Goal: Information Seeking & Learning: Learn about a topic

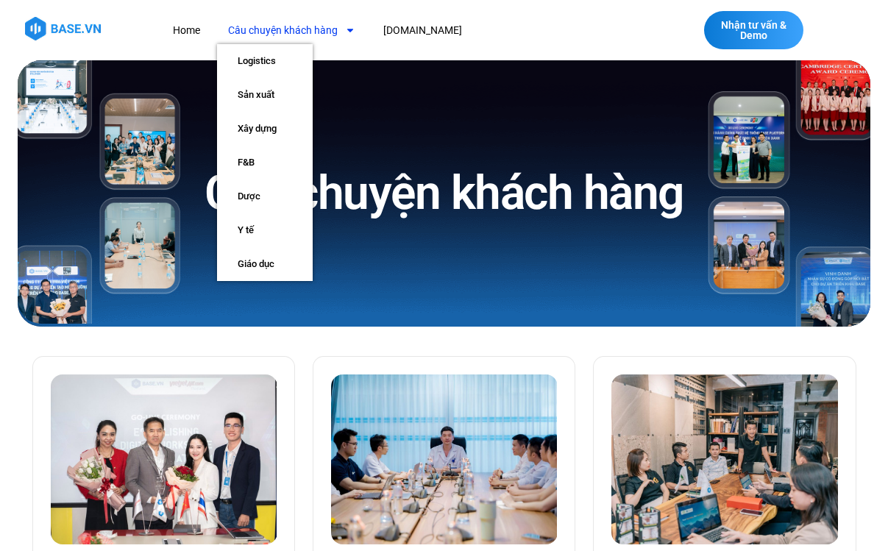
click at [349, 29] on icon "Menu" at bounding box center [350, 31] width 6 height 4
click at [277, 60] on link "Logistics" at bounding box center [265, 61] width 96 height 34
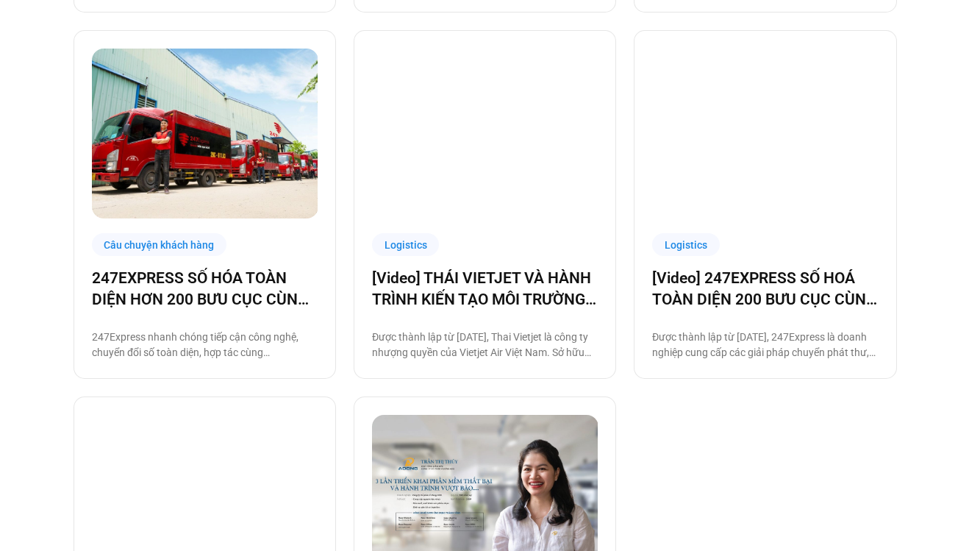
scroll to position [719, 0]
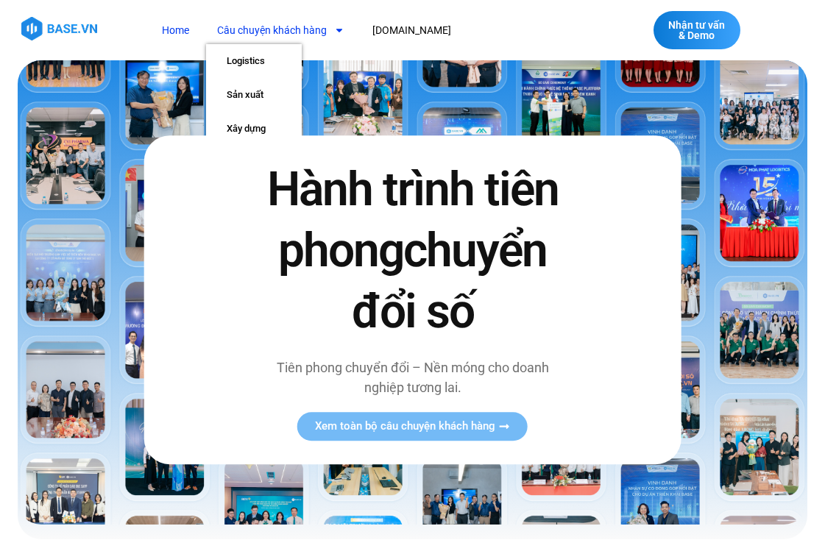
click at [331, 32] on span "Menu" at bounding box center [336, 30] width 18 height 25
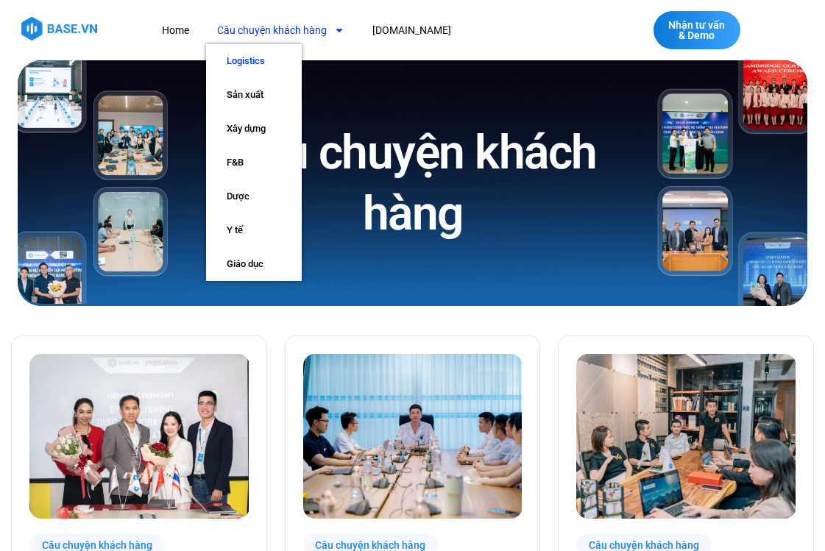
click at [271, 70] on link "Logistics" at bounding box center [254, 61] width 96 height 34
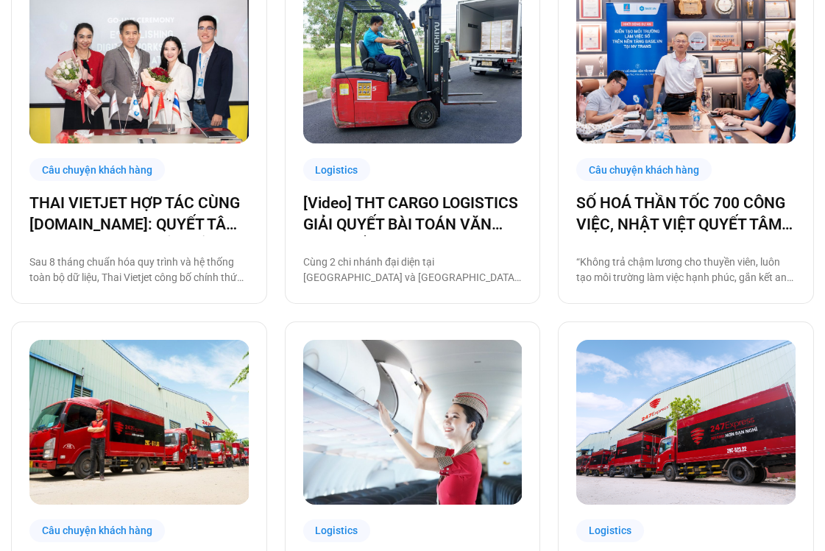
scroll to position [329, 0]
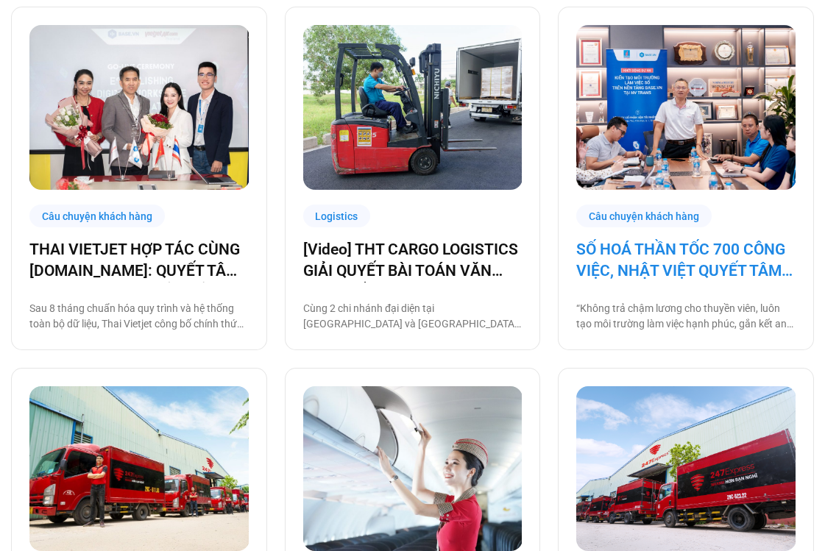
click at [711, 280] on link "SỐ HOÁ THẦN TỐC 700 CÔNG VIỆC, NHẬT VIỆT QUYẾT TÂM “GẮN KẾT TÀU – BỜ”" at bounding box center [685, 260] width 219 height 43
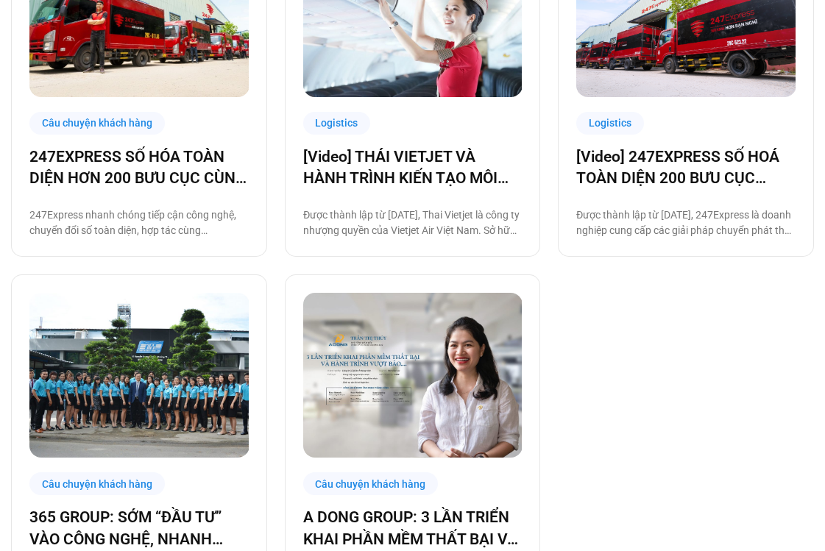
scroll to position [474, 0]
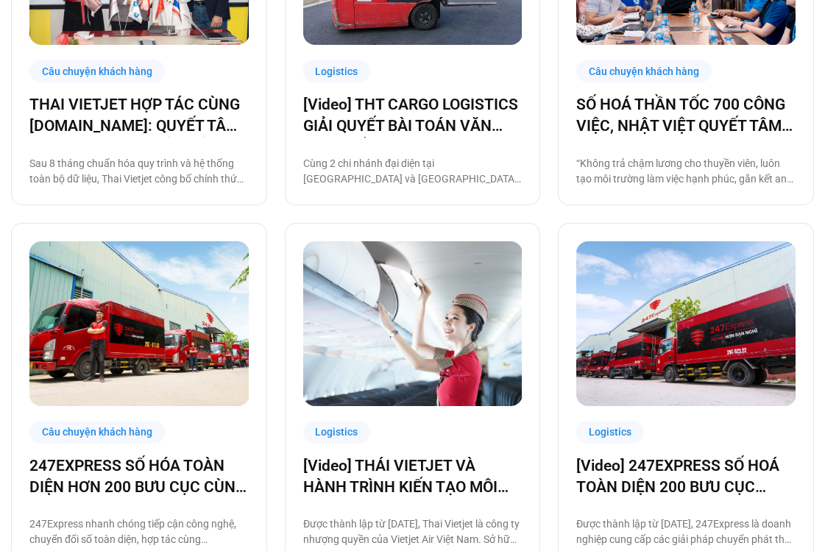
click at [158, 354] on img at bounding box center [139, 323] width 220 height 165
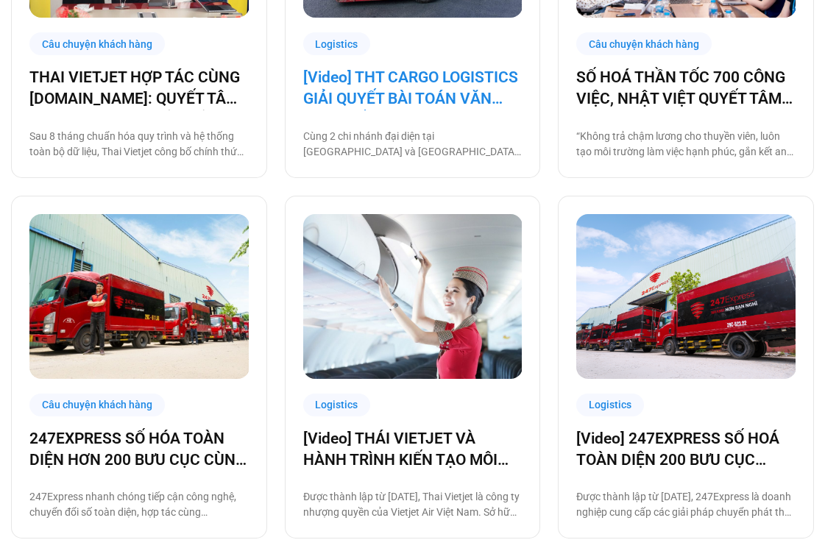
scroll to position [502, 0]
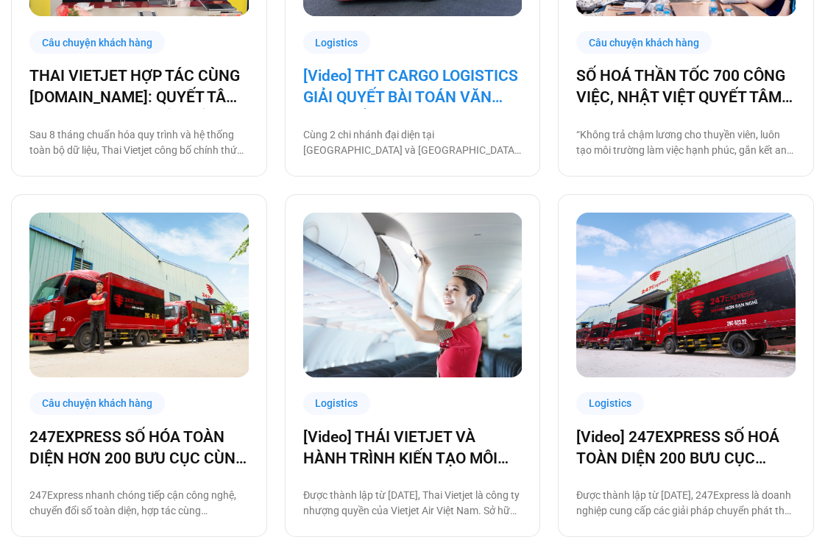
click at [419, 73] on link "[Video] THT CARGO LOGISTICS GIẢI QUYẾT BÀI TOÁN VĂN HÓA NHẰM TĂNG TRƯỞNG BỀN VỮ…" at bounding box center [412, 86] width 219 height 43
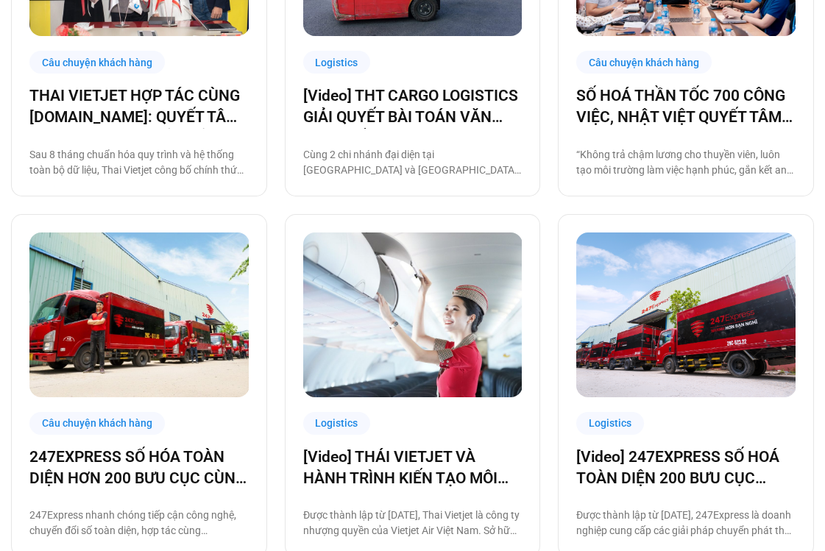
scroll to position [377, 0]
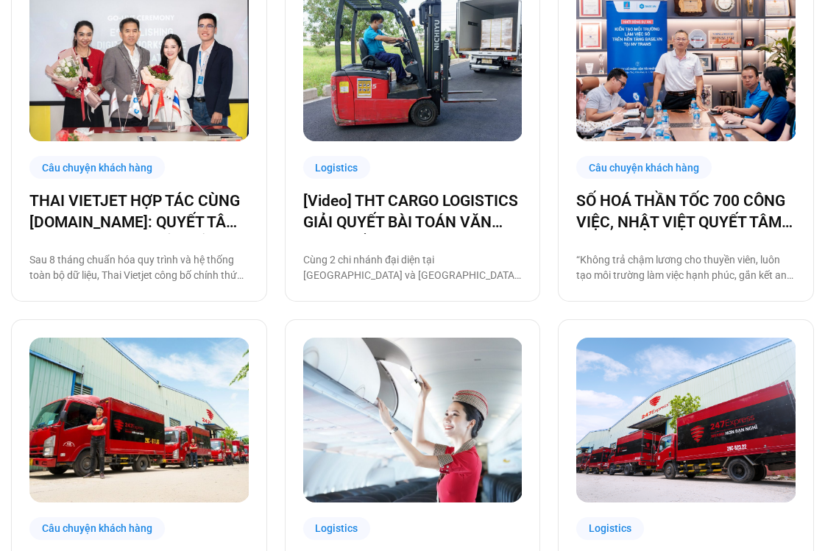
click at [463, 400] on img at bounding box center [413, 420] width 220 height 165
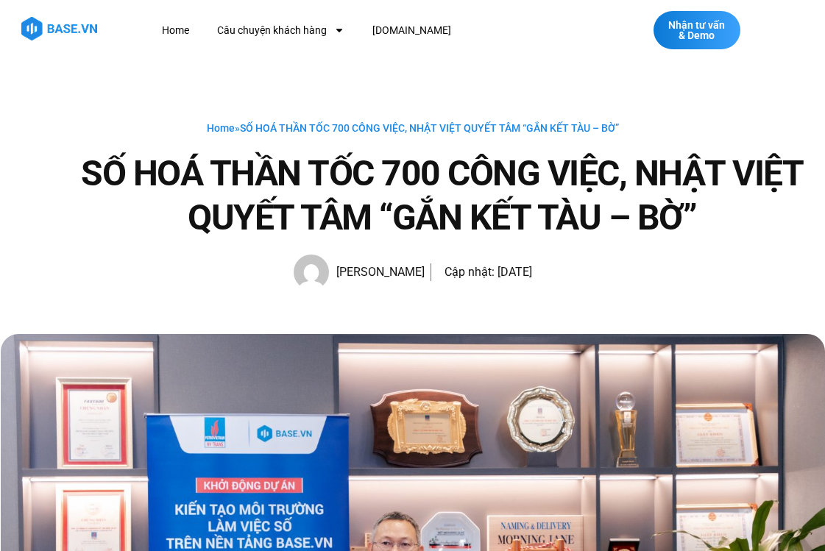
click at [598, 182] on h1 "SỐ HOÁ THẦN TỐC 700 CÔNG VIỆC, NHẬT VIỆT QUYẾT TÂM “GẮN KẾT TÀU – BỜ”" at bounding box center [442, 196] width 765 height 88
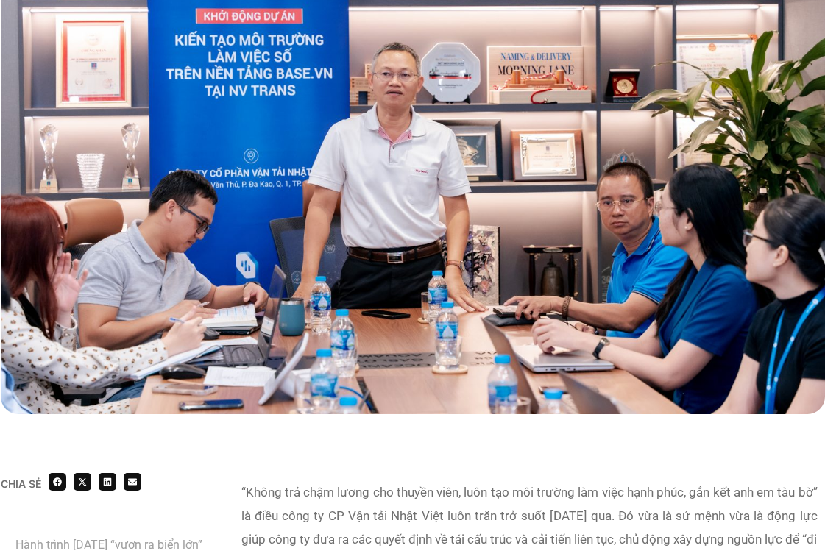
scroll to position [499, 0]
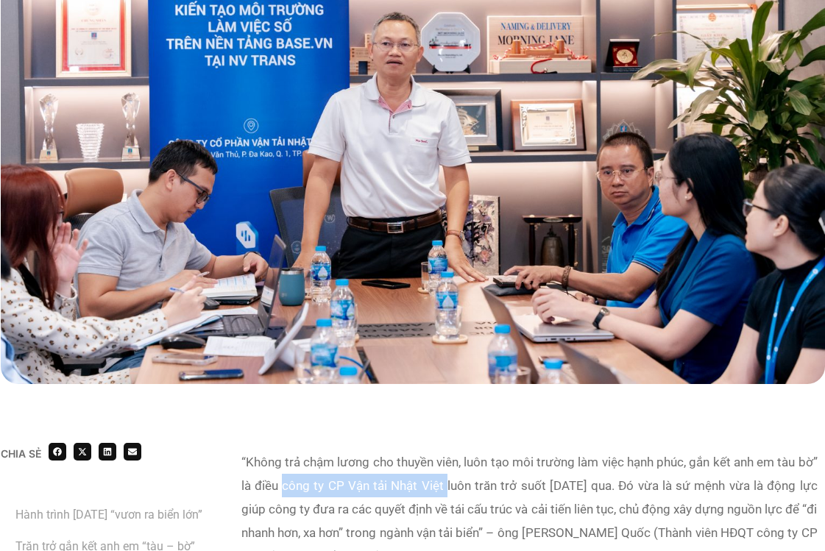
drag, startPoint x: 465, startPoint y: 485, endPoint x: 302, endPoint y: 489, distance: 163.3
click at [302, 489] on icon "“Không trả chậm lương cho thuyền viên, luôn tạo môi trường làm việc hạnh phúc, …" at bounding box center [529, 509] width 576 height 109
copy icon "công ty CP Vận tải Nhật Việt"
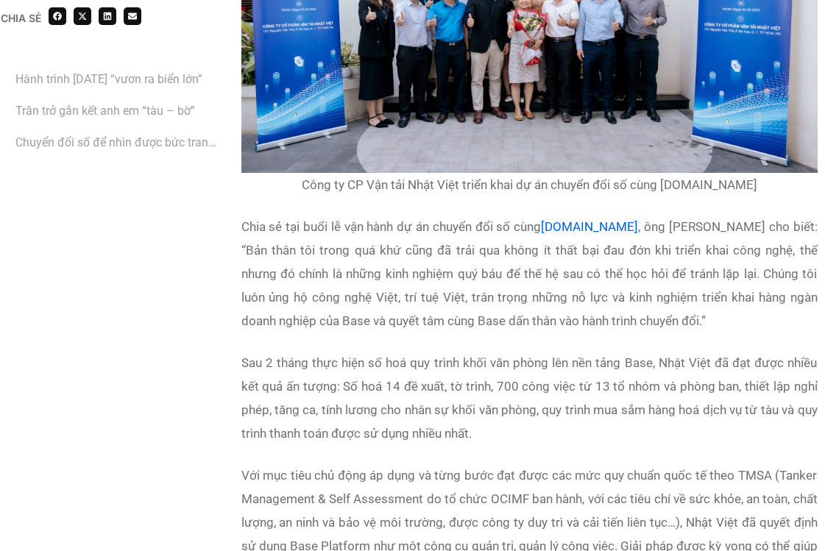
scroll to position [3745, 0]
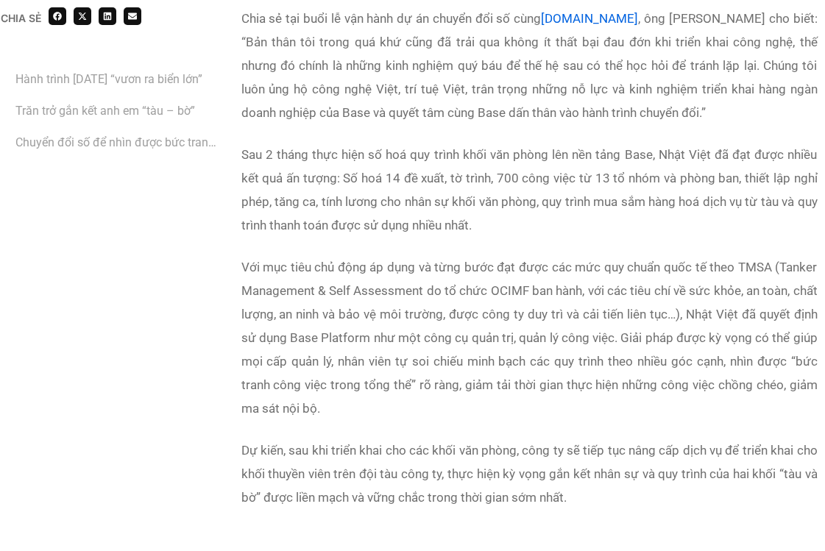
click at [290, 189] on p "Sau 2 tháng thực hiện số hoá quy trình khối văn phòng lên nền tảng Base, Nhật V…" at bounding box center [529, 190] width 576 height 94
drag, startPoint x: 237, startPoint y: 173, endPoint x: 496, endPoint y: 244, distance: 269.3
copy p "Sau 2 tháng thực hiện số hoá quy trình khối văn phòng lên nền tảng Base, Nhật V…"
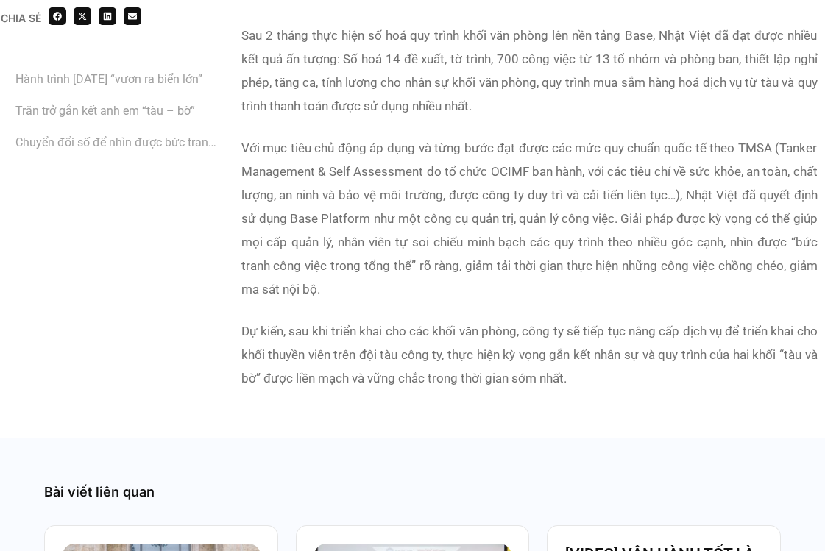
scroll to position [3820, 0]
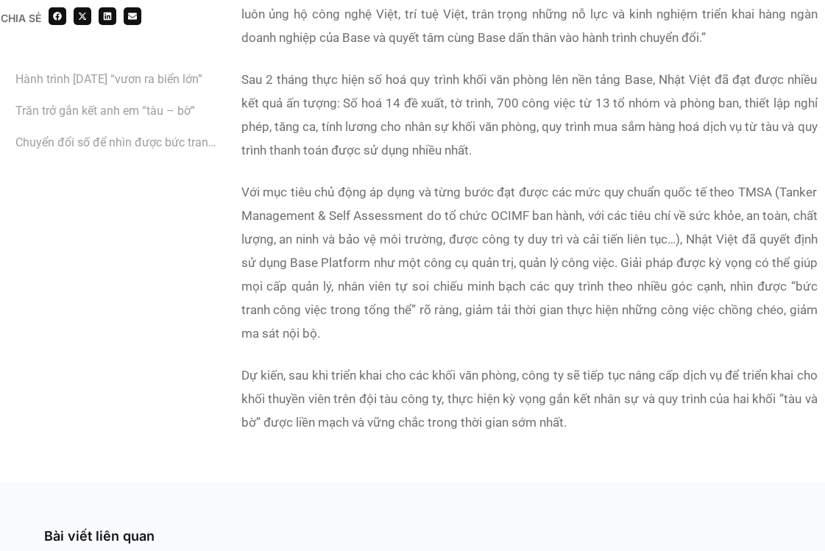
click at [605, 249] on p "Với mục tiêu chủ động áp dụng và từng bước đạt được các mức quy chuẩn quốc tế t…" at bounding box center [529, 262] width 576 height 165
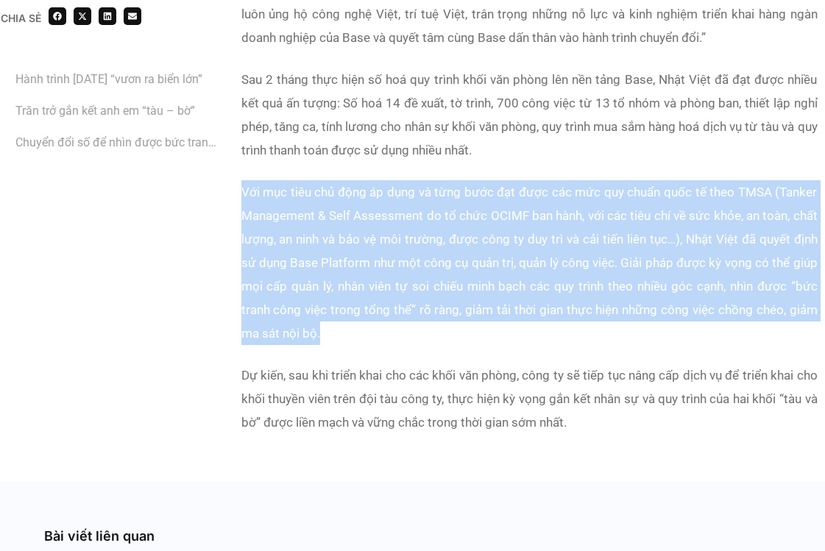
drag, startPoint x: 232, startPoint y: 215, endPoint x: 608, endPoint y: 353, distance: 400.5
copy p "Với mục tiêu chủ động áp dụng và từng bước đạt được các mức quy chuẩn quốc tế t…"
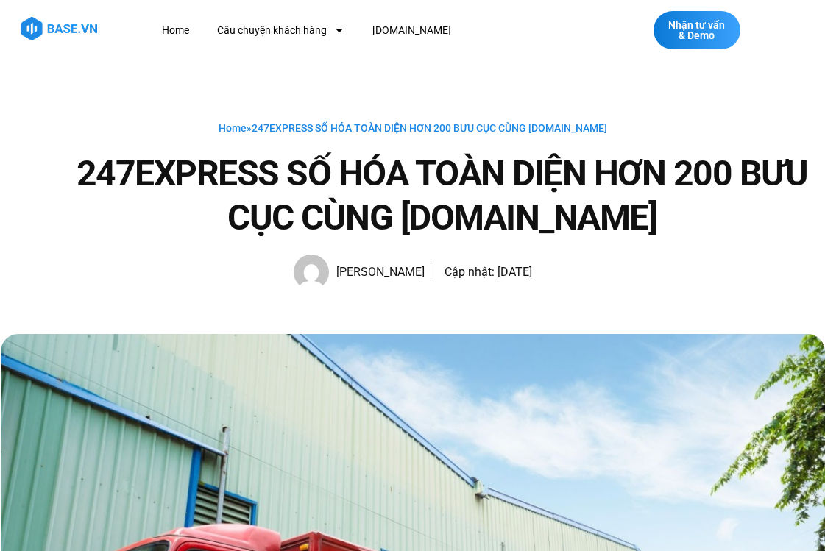
click at [395, 202] on h1 "247EXPRESS SỐ HÓA TOÀN DIỆN HƠN 200 BƯU CỤC CÙNG [DOMAIN_NAME]" at bounding box center [442, 196] width 765 height 88
click at [395, 202] on h1 "247EXPRESS SỐ HÓA TOÀN DIỆN HƠN 200 BƯU CỤC CÙNG BASE.VN" at bounding box center [442, 196] width 765 height 88
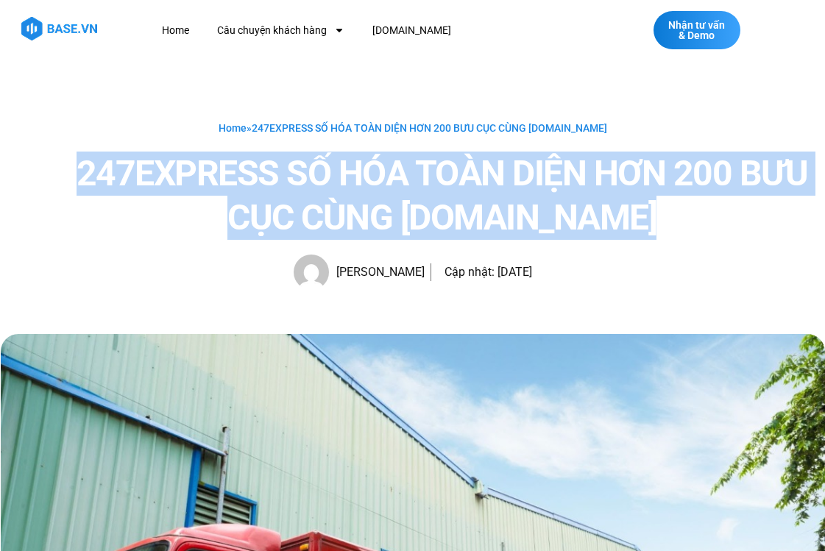
copy div "247EXPRESS SỐ HÓA TOÀN DIỆN HƠN 200 BƯU CỤC CÙNG BASE.VN"
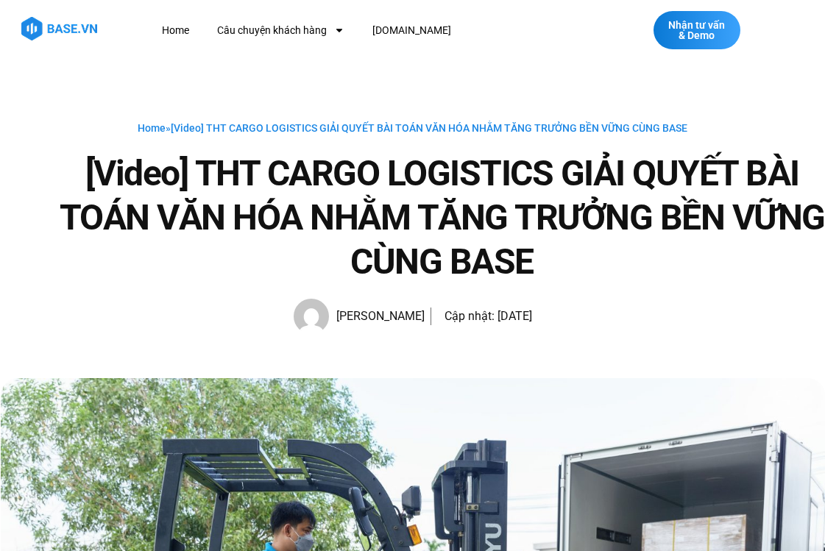
click at [313, 169] on h1 "[Video] THT CARGO LOGISTICS GIẢI QUYẾT BÀI TOÁN VĂN HÓA NHẰM TĂNG TRƯỞNG BỀN VỮ…" at bounding box center [442, 218] width 765 height 132
click at [246, 165] on h1 "[Video] THT CARGO LOGISTICS GIẢI QUYẾT BÀI TOÁN VĂN HÓA NHẰM TĂNG TRƯỞNG BỀN VỮ…" at bounding box center [442, 218] width 765 height 132
click at [207, 164] on h1 "[Video] THT CARGO LOGISTICS GIẢI QUYẾT BÀI TOÁN VĂN HÓA NHẰM TĂNG TRƯỞNG BỀN VỮ…" at bounding box center [442, 218] width 765 height 132
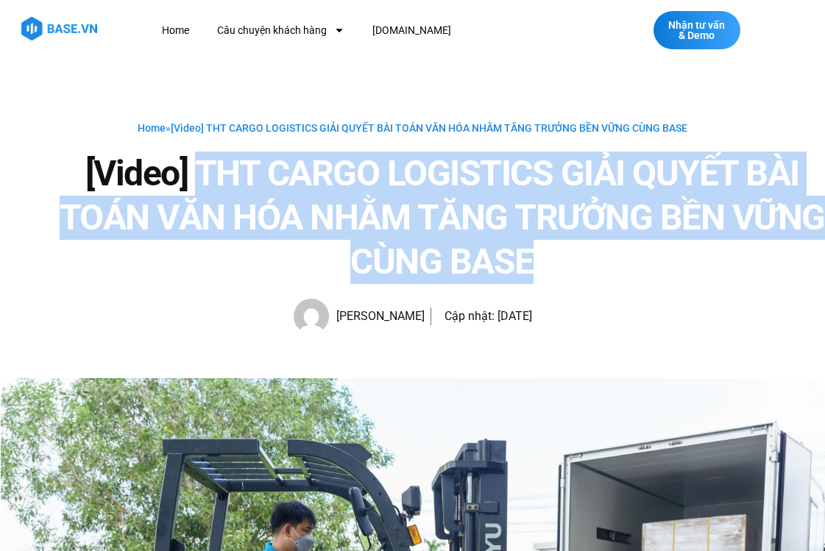
drag, startPoint x: 196, startPoint y: 164, endPoint x: 582, endPoint y: 265, distance: 399.1
click at [582, 265] on h1 "[Video] THT CARGO LOGISTICS GIẢI QUYẾT BÀI TOÁN VĂN HÓA NHẰM TĂNG TRƯỞNG BỀN VỮ…" at bounding box center [442, 218] width 765 height 132
copy h1 "THT CARGO LOGISTICS GIẢI QUYẾT BÀI TOÁN VĂN HÓA NHẰM TĂNG TRƯỞNG BỀN VỮNG CÙNG …"
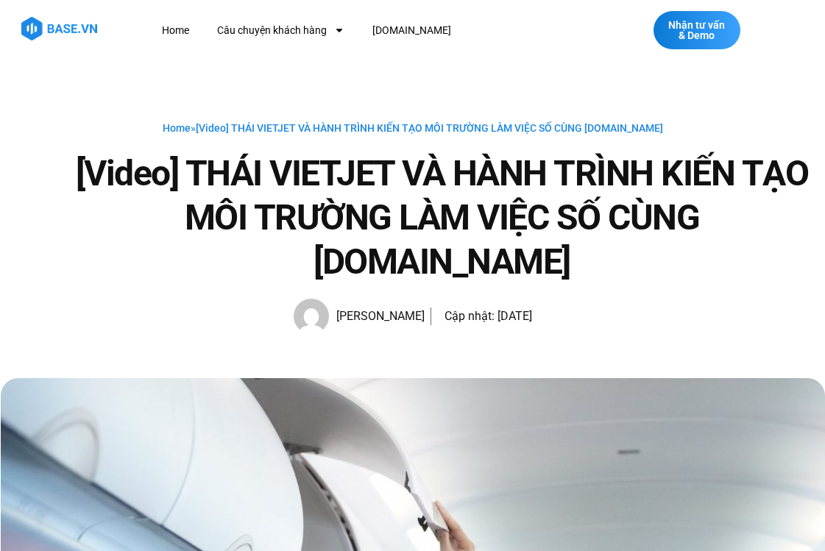
click at [486, 201] on h1 "[Video] THÁI VIETJET VÀ HÀNH TRÌNH KIẾN TẠO MÔI TRƯỜNG LÀM VIỆC SỐ CÙNG [DOMAIN…" at bounding box center [442, 218] width 765 height 132
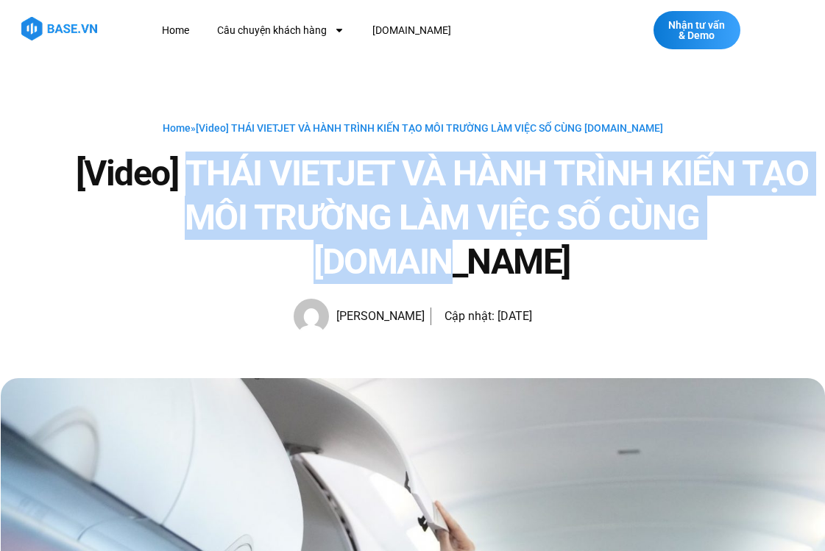
drag, startPoint x: 194, startPoint y: 170, endPoint x: 881, endPoint y: 210, distance: 688.1
copy h1 "THÁI VIETJET VÀ HÀNH TRÌNH KIẾN TẠO MÔI TRƯỜNG LÀM VIỆC SỐ CÙNG [DOMAIN_NAME]"
